Goal: Information Seeking & Learning: Check status

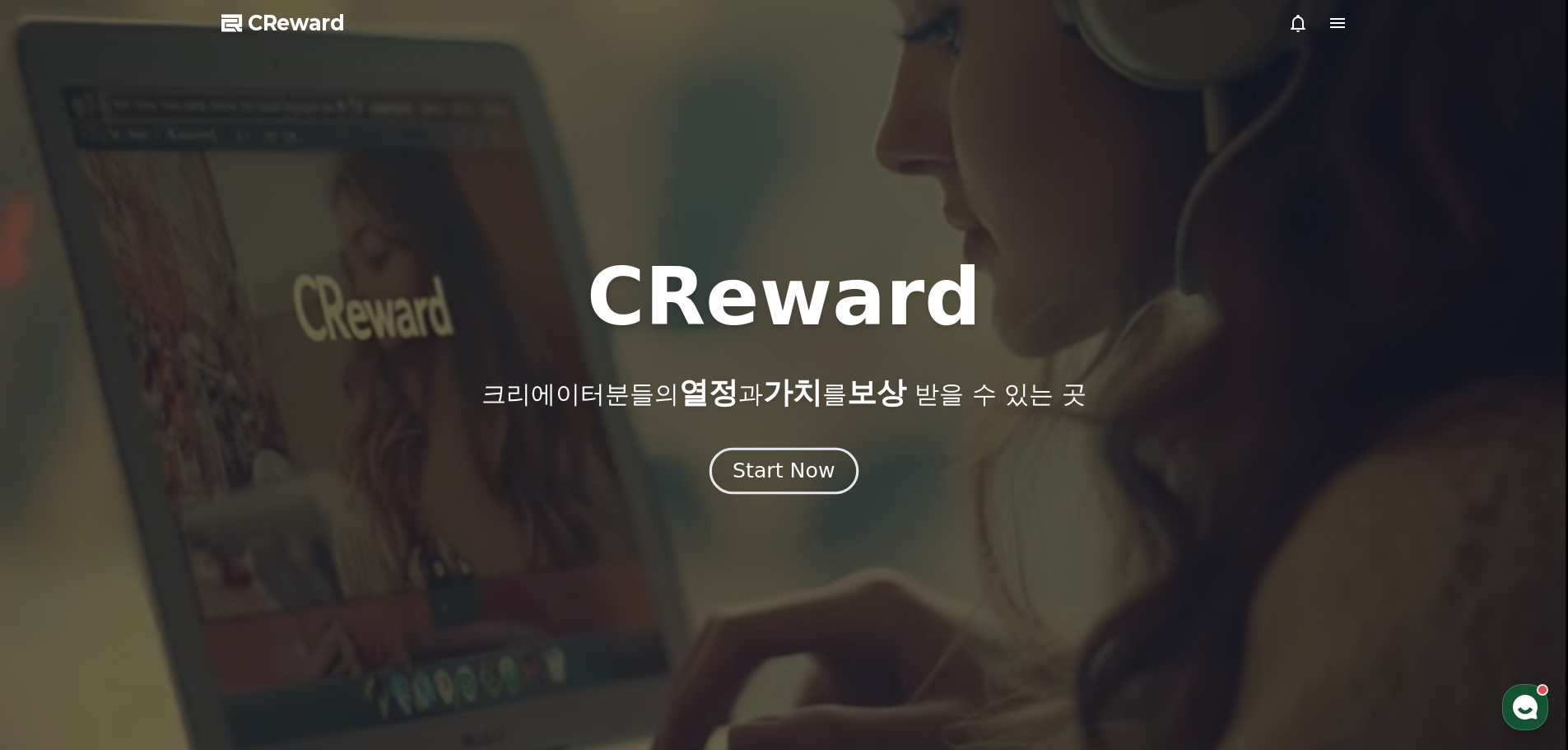
click at [796, 462] on div "Start Now" at bounding box center [784, 470] width 102 height 28
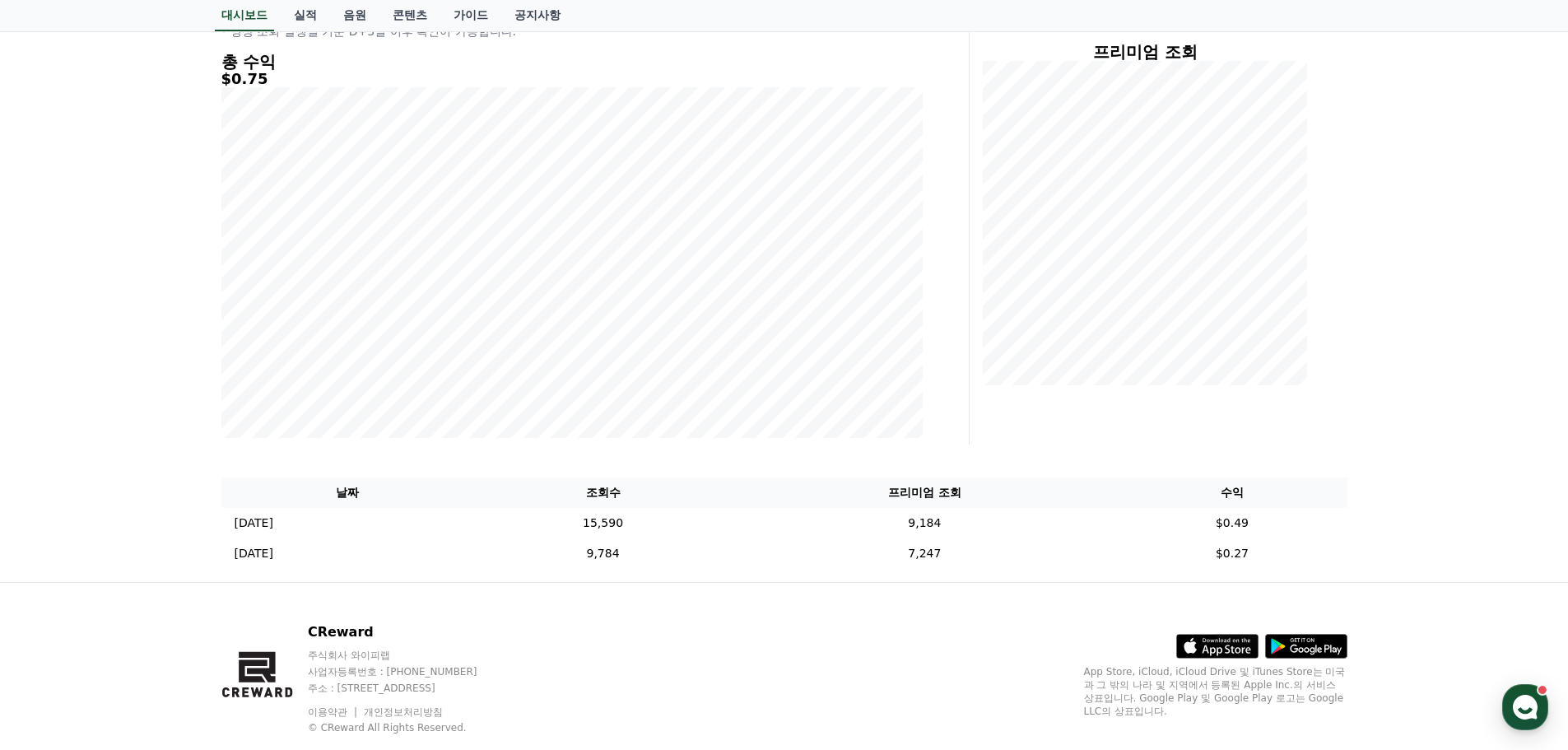
scroll to position [250, 0]
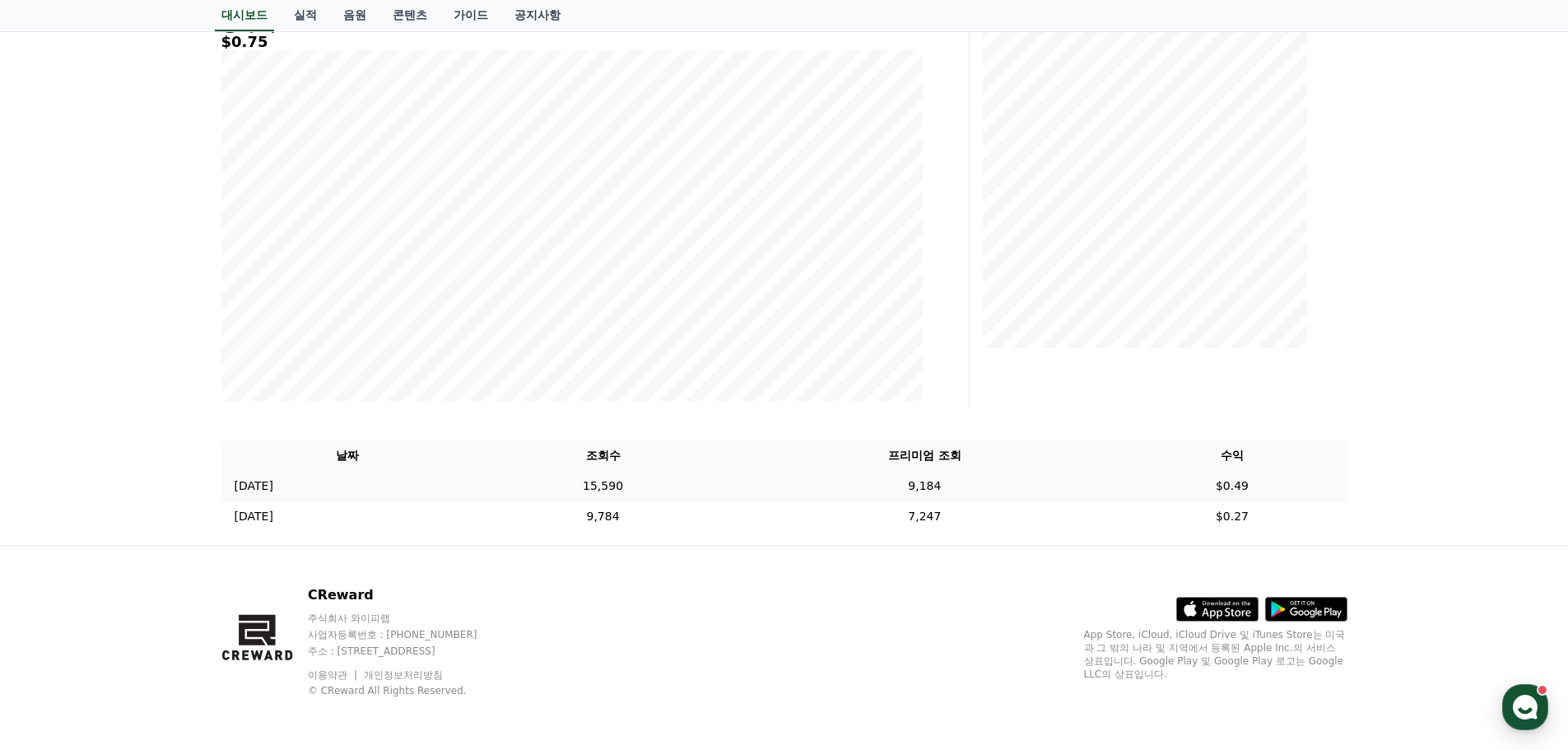
click at [977, 487] on td "9,184" at bounding box center [924, 486] width 385 height 30
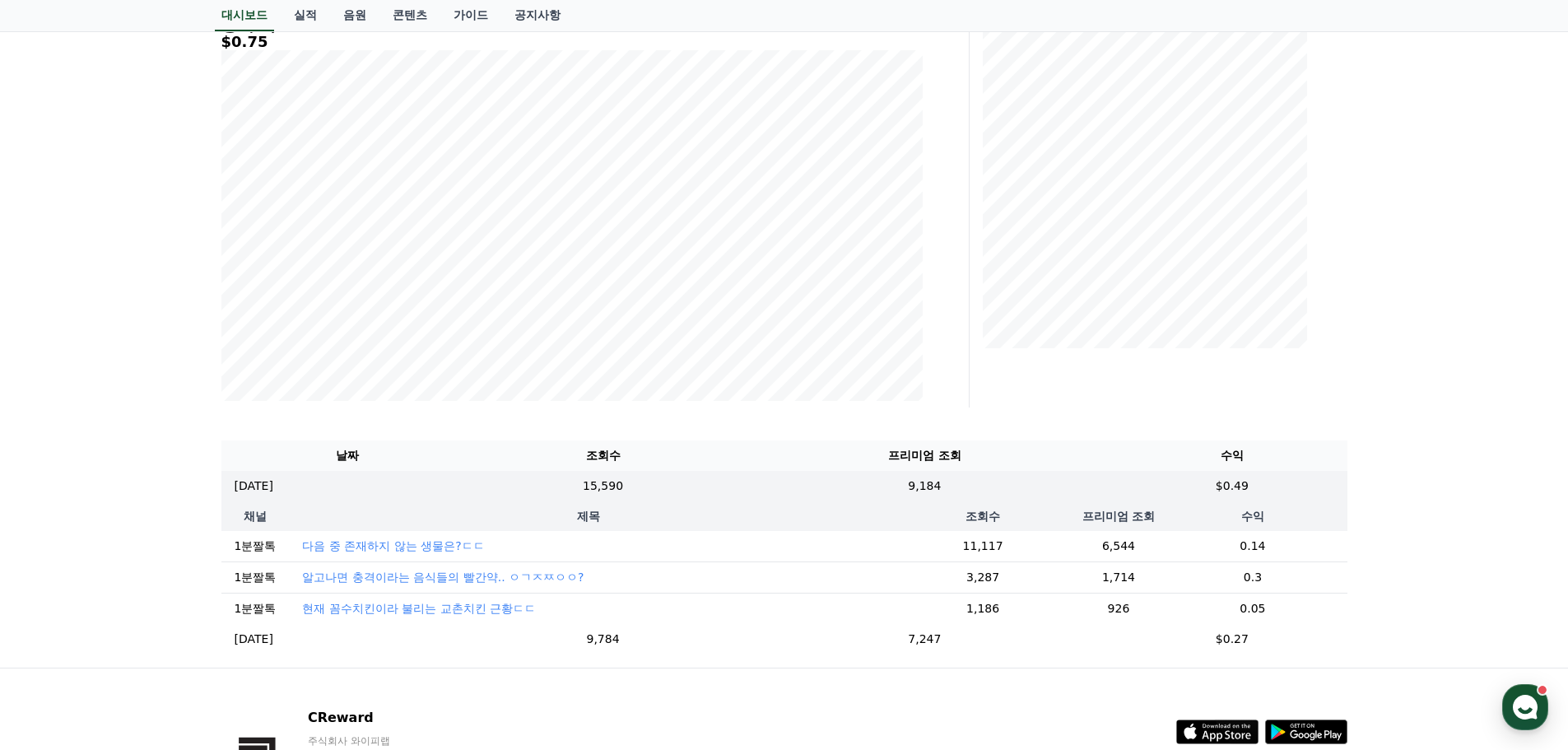
click at [1237, 551] on td "0.14" at bounding box center [1253, 547] width 189 height 31
click at [1236, 592] on td "0.3" at bounding box center [1253, 577] width 189 height 31
click at [1240, 585] on td "0.3" at bounding box center [1253, 577] width 189 height 31
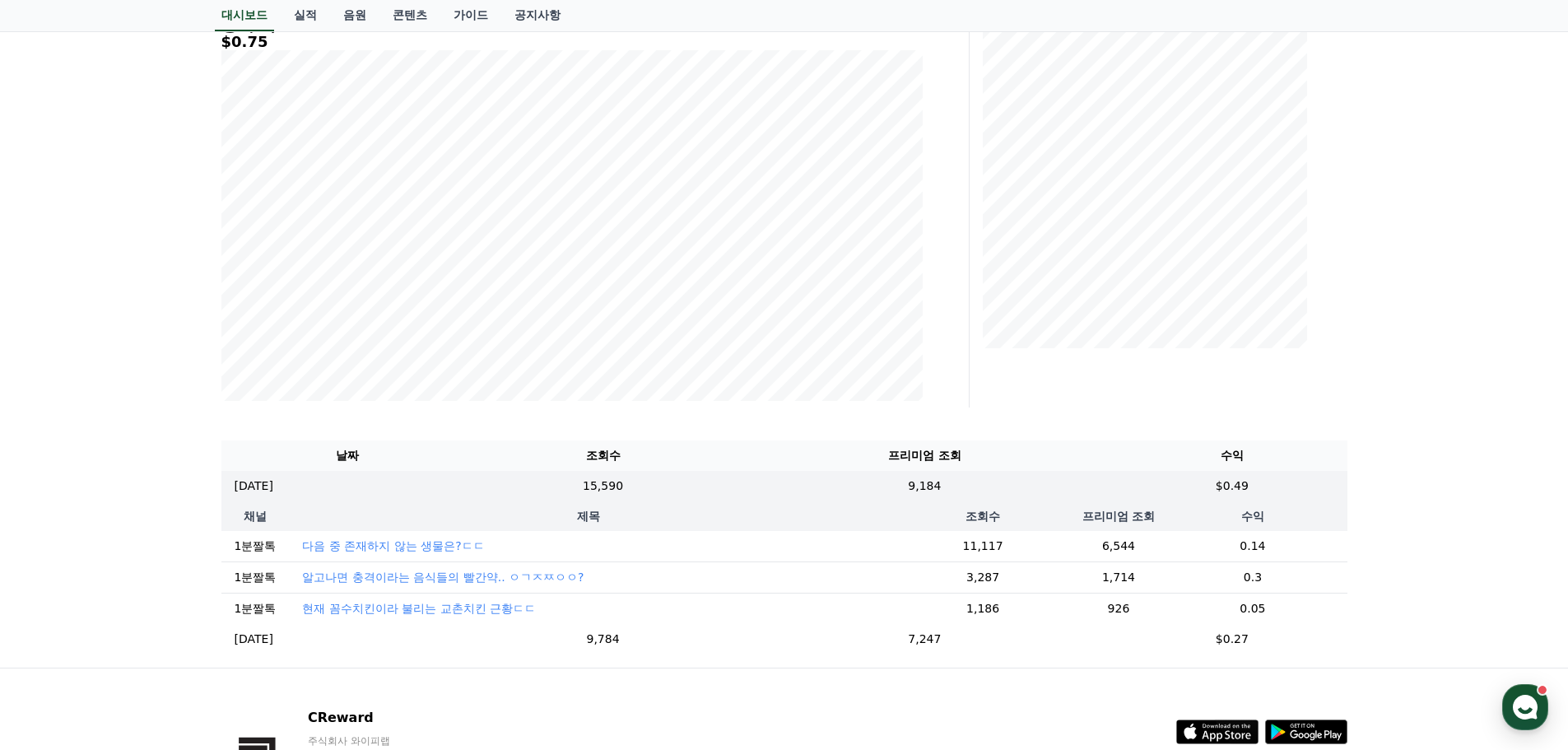
click at [1237, 615] on td "0.05" at bounding box center [1253, 608] width 189 height 31
click at [1456, 566] on div "**********" at bounding box center [784, 266] width 1568 height 803
click at [1211, 523] on th "수익" at bounding box center [1253, 516] width 189 height 30
click at [1126, 523] on th "프리미엄 조회" at bounding box center [1118, 516] width 80 height 30
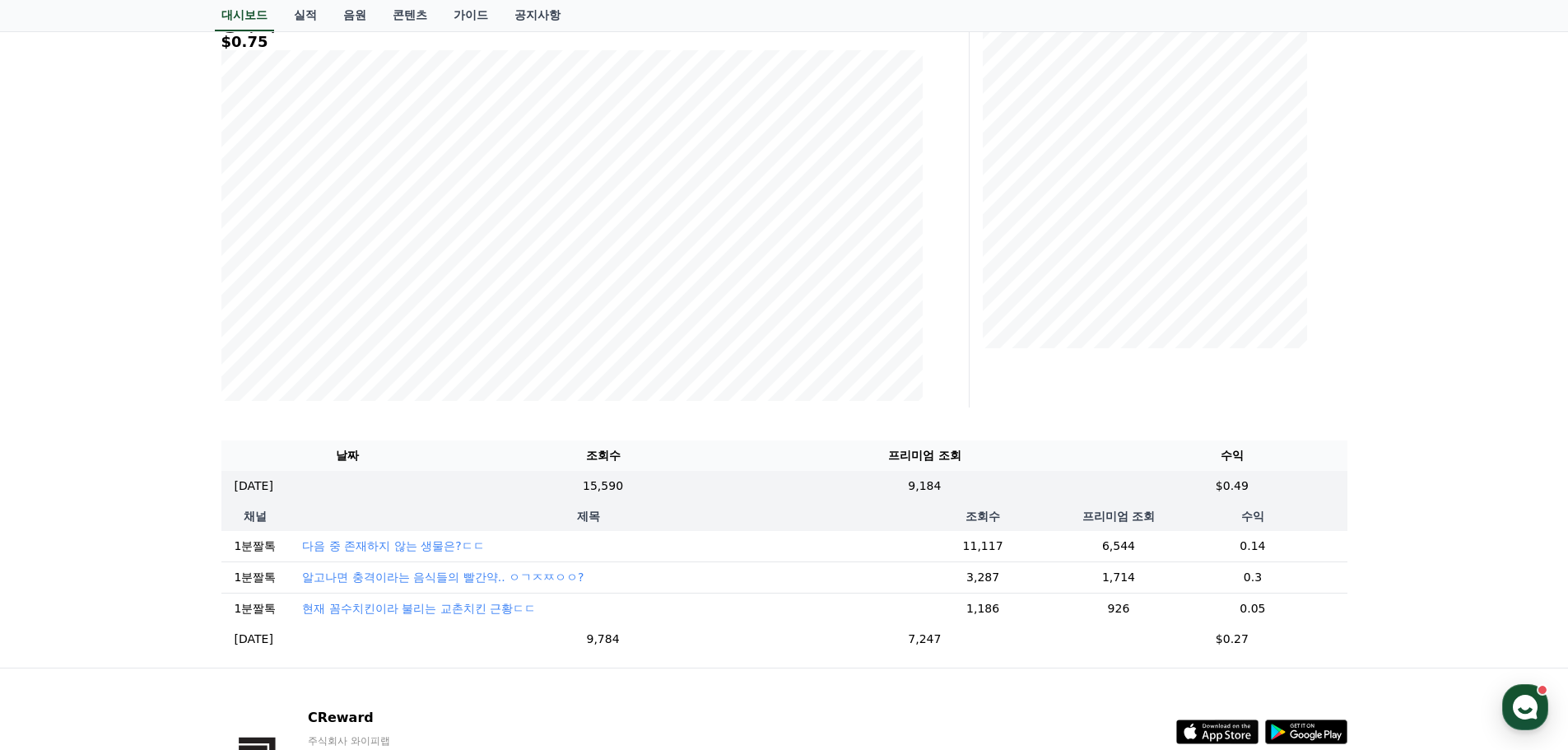
click at [1272, 528] on th "수익" at bounding box center [1253, 516] width 189 height 30
click at [1244, 517] on th "수익" at bounding box center [1253, 516] width 189 height 30
click at [578, 517] on th "제목" at bounding box center [588, 516] width 597 height 30
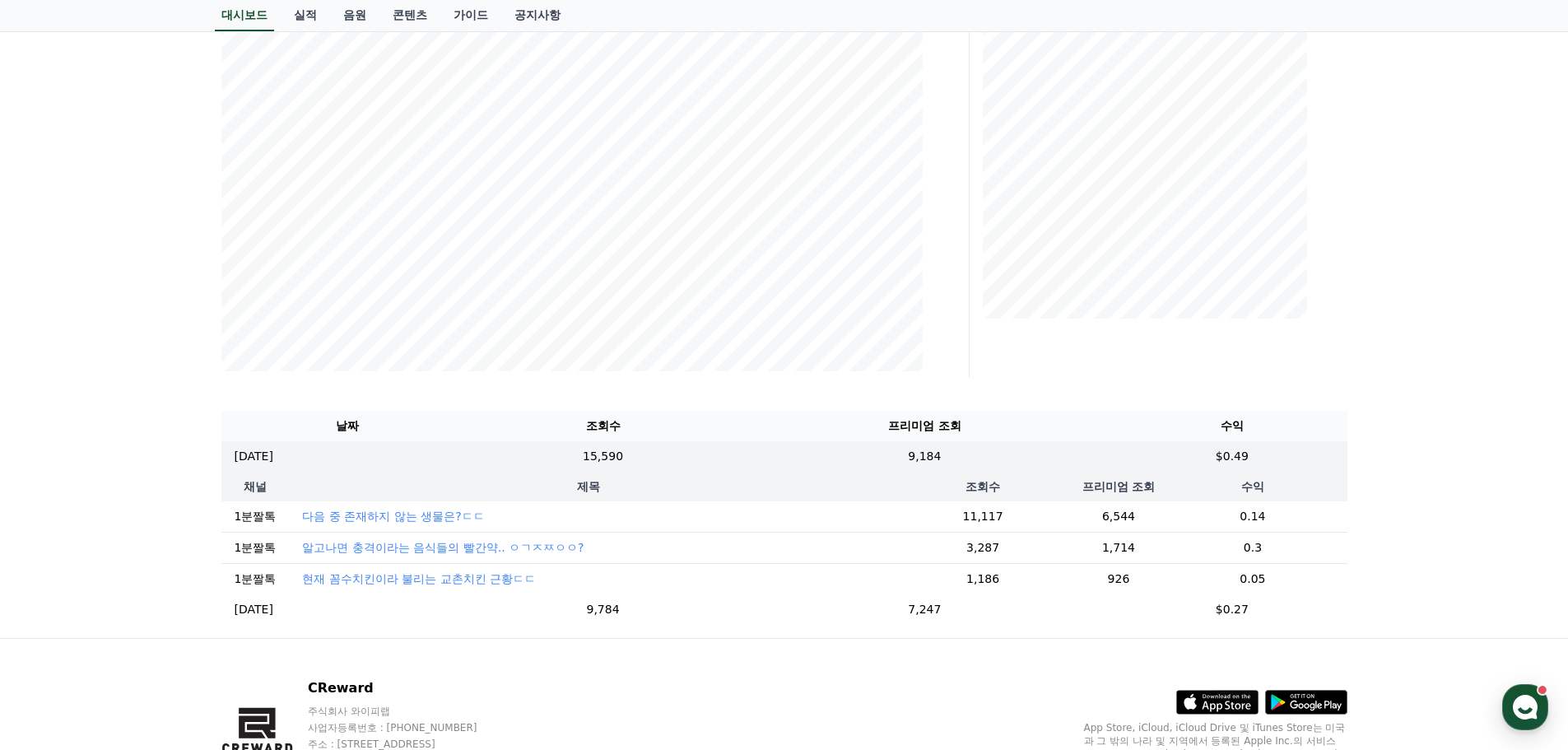
scroll to position [332, 0]
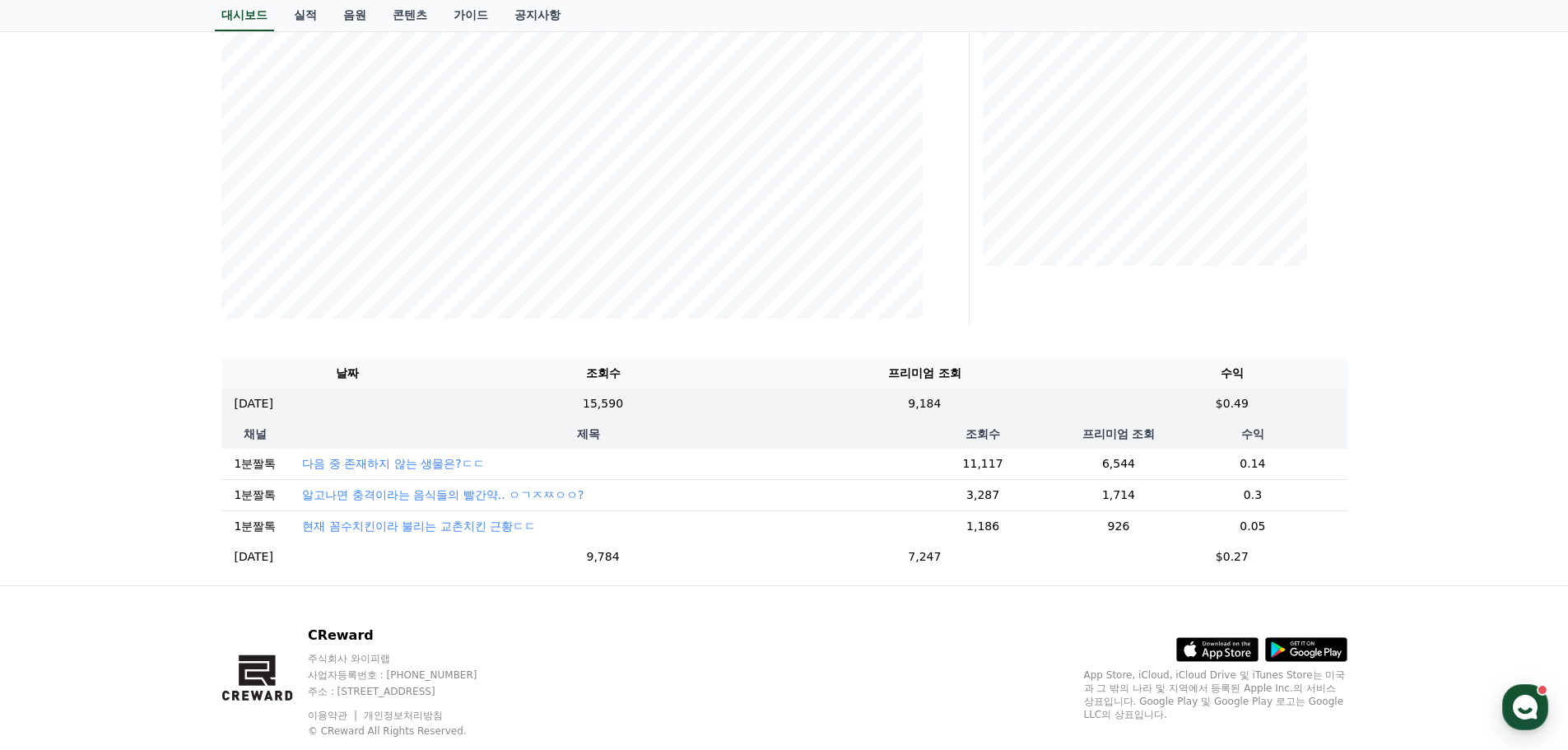
click at [1375, 433] on div "**********" at bounding box center [784, 184] width 1568 height 803
click at [624, 422] on th "제목" at bounding box center [588, 433] width 597 height 30
click at [572, 436] on th "제목" at bounding box center [588, 433] width 597 height 30
click at [1241, 463] on td "0.14" at bounding box center [1253, 464] width 189 height 31
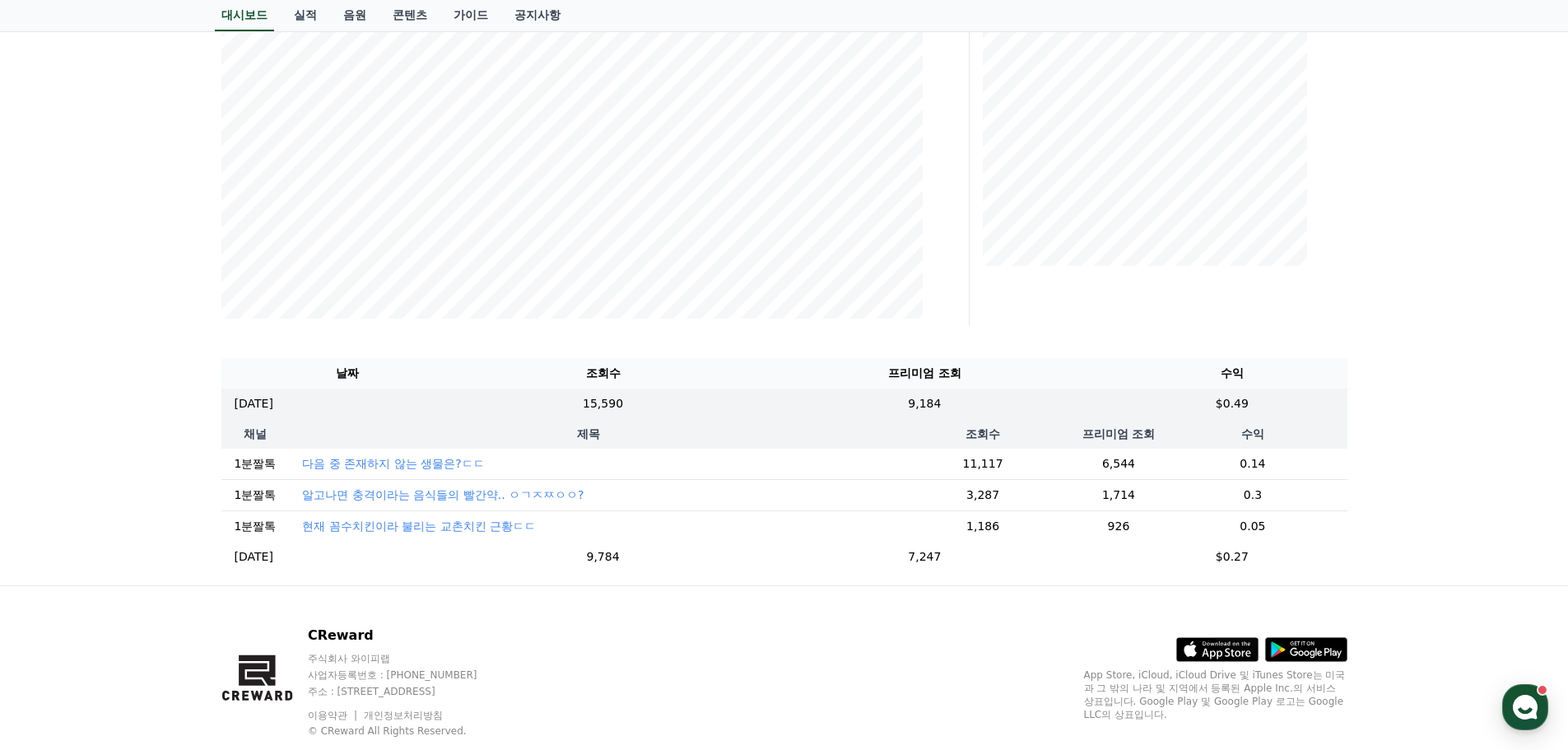
click at [1501, 457] on div "**********" at bounding box center [784, 184] width 1568 height 803
click at [1252, 403] on td "$0.49" at bounding box center [1232, 403] width 230 height 30
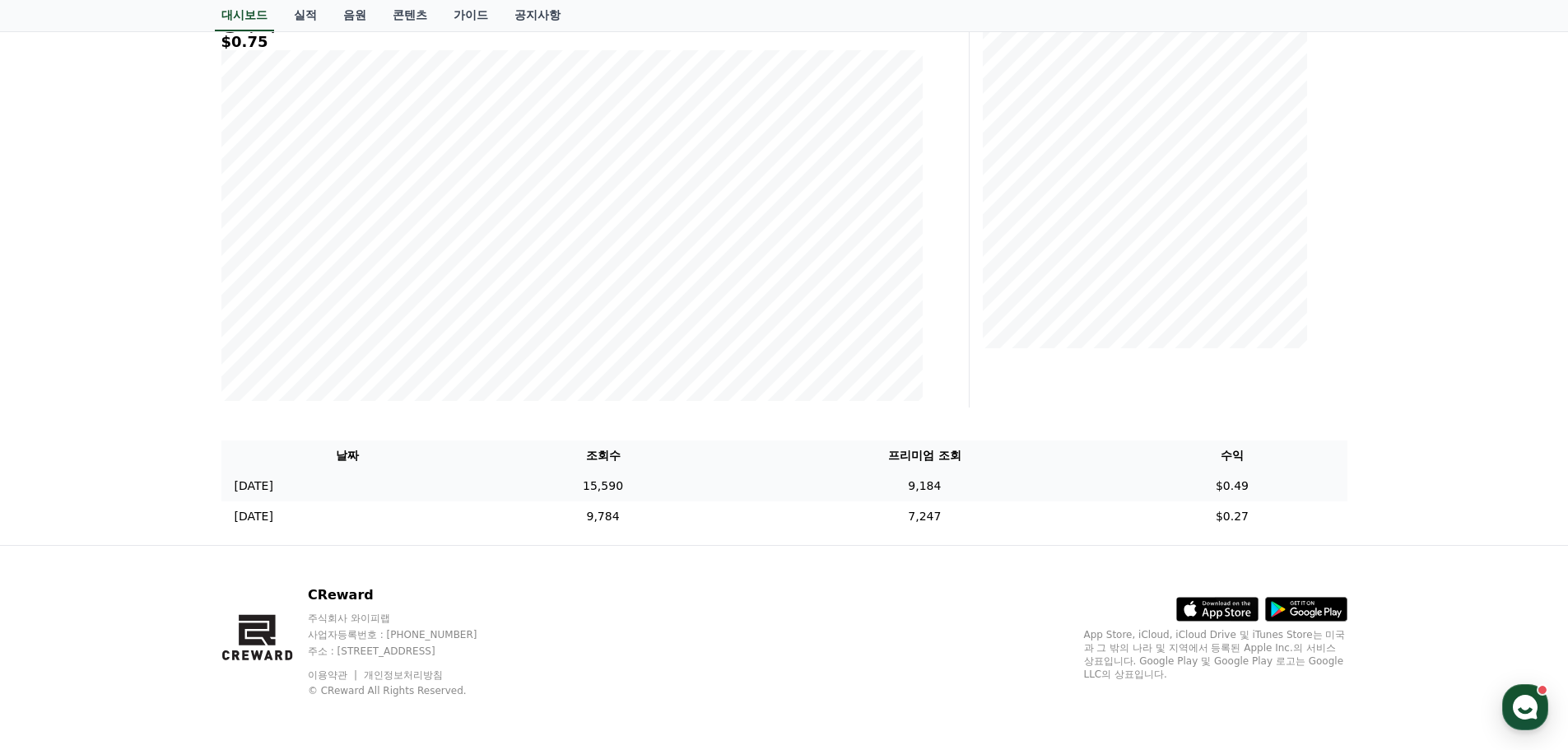
scroll to position [250, 0]
click at [1252, 403] on div "프리미엄 조회" at bounding box center [1165, 177] width 378 height 461
drag, startPoint x: 1311, startPoint y: 491, endPoint x: 1169, endPoint y: 493, distance: 142.0
click at [1169, 493] on td "$0.49" at bounding box center [1232, 486] width 230 height 30
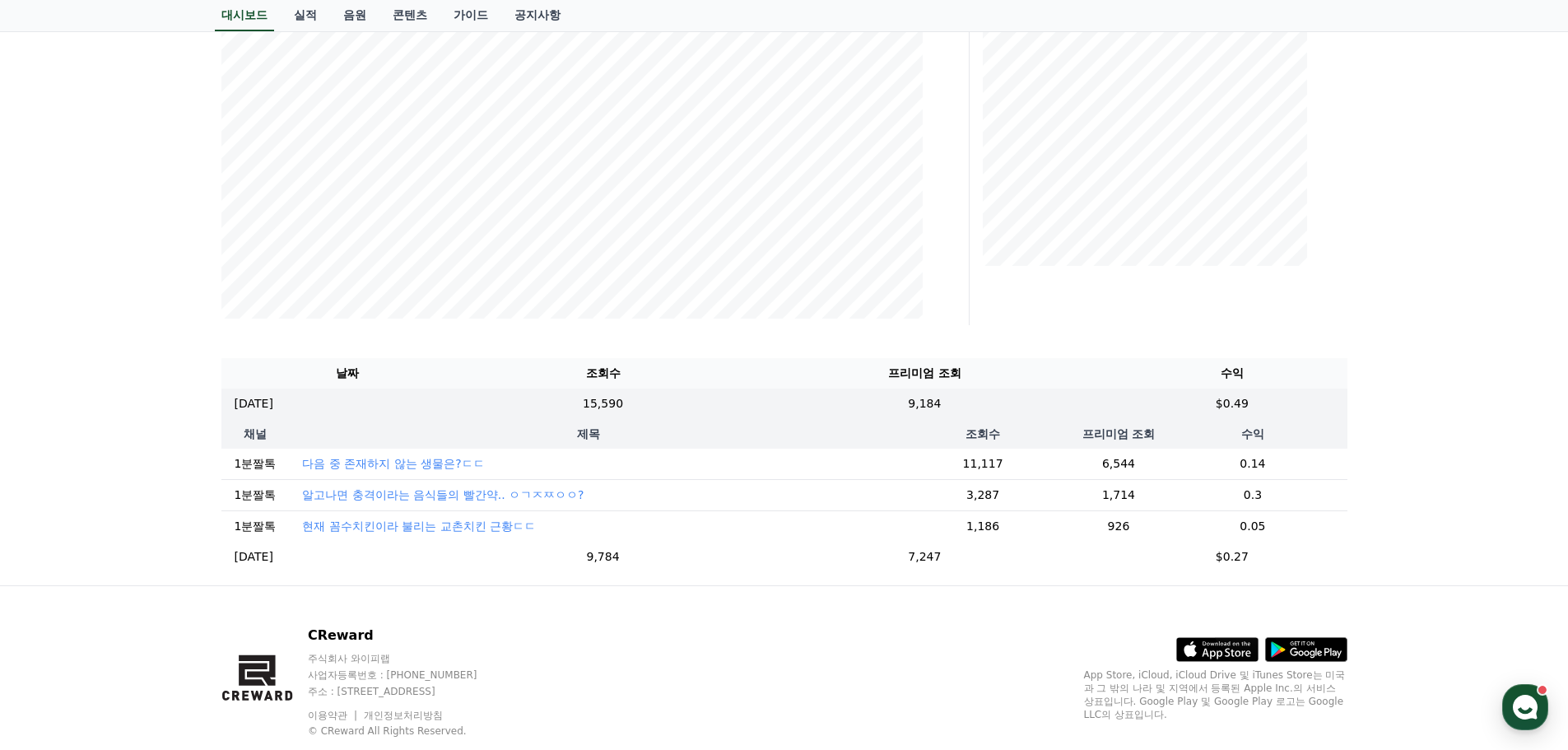
click at [1446, 399] on div "**********" at bounding box center [784, 184] width 1568 height 803
click at [1299, 409] on td "$0.49" at bounding box center [1232, 403] width 230 height 30
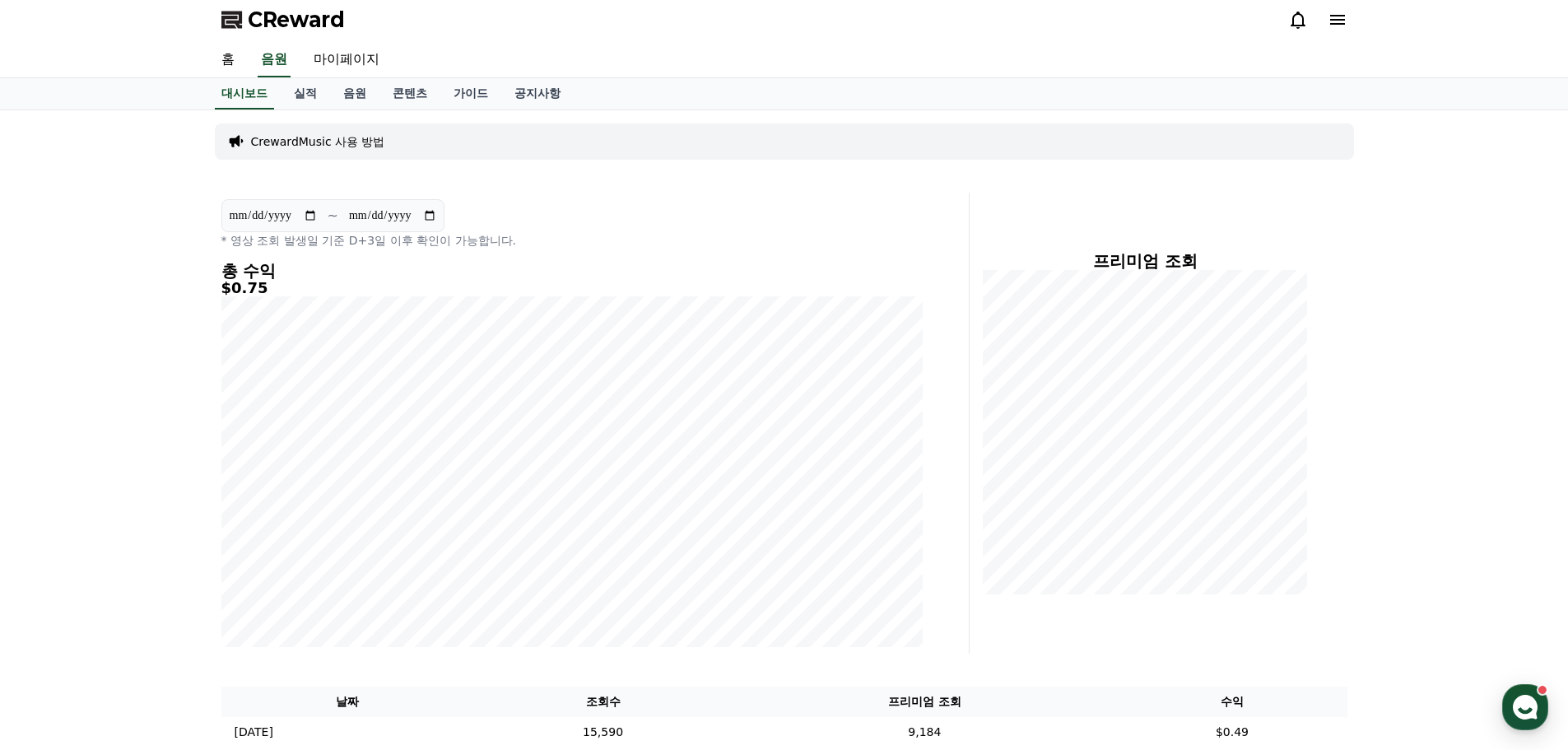
scroll to position [0, 0]
click at [242, 293] on h5 "$0.75" at bounding box center [572, 291] width 701 height 16
click at [295, 293] on h5 "$0.75" at bounding box center [572, 291] width 701 height 16
click at [248, 292] on h5 "$0.75" at bounding box center [572, 291] width 701 height 16
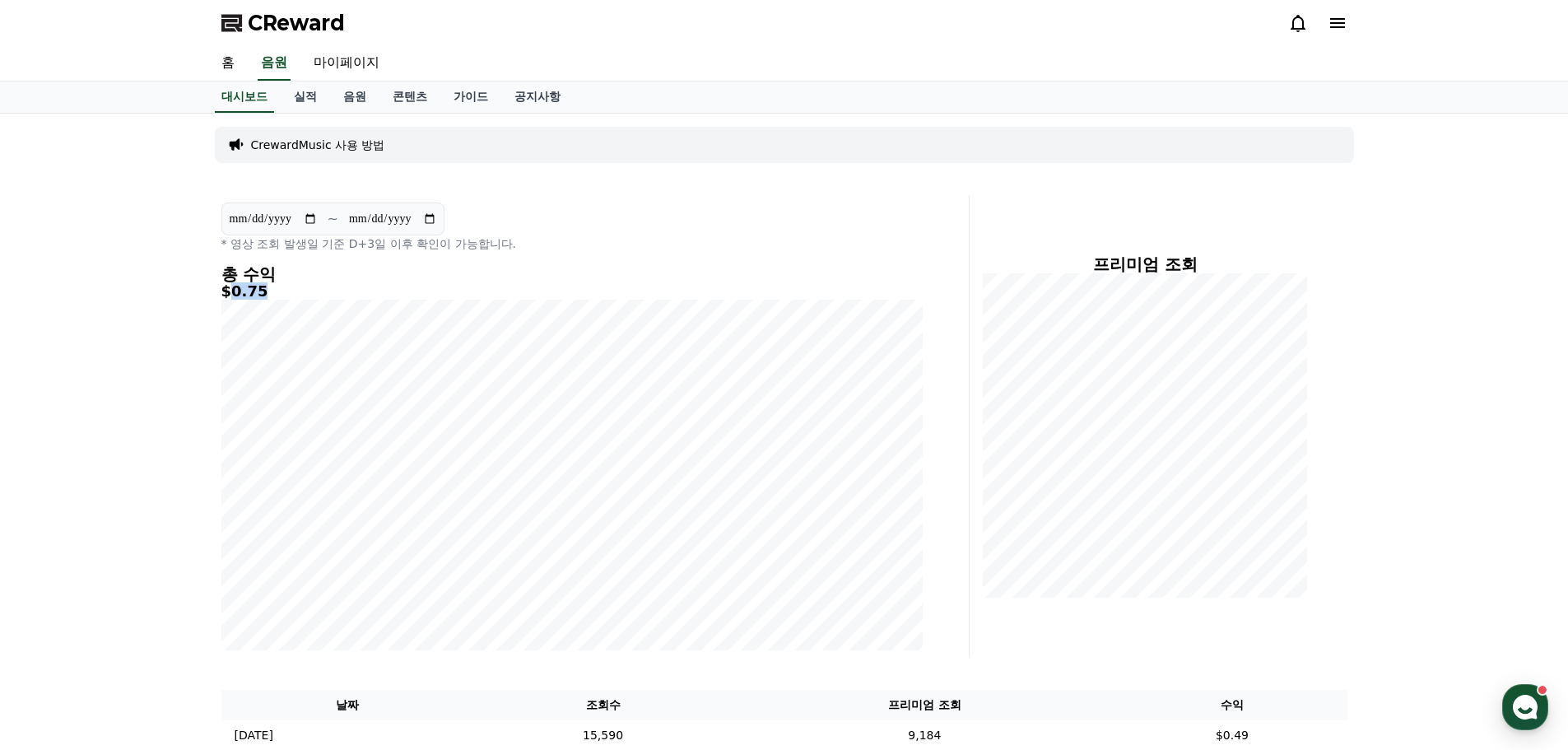
click at [248, 292] on h5 "$0.75" at bounding box center [572, 291] width 701 height 16
